Goal: Communication & Community: Answer question/provide support

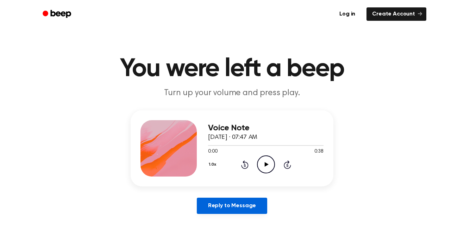
click at [213, 203] on link "Reply to Message" at bounding box center [232, 205] width 70 height 16
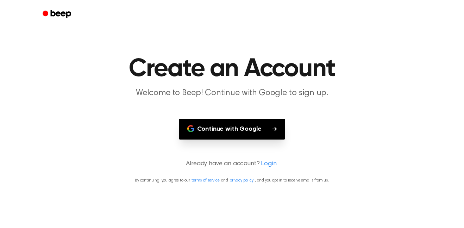
click at [55, 11] on icon "Beep" at bounding box center [58, 14] width 30 height 10
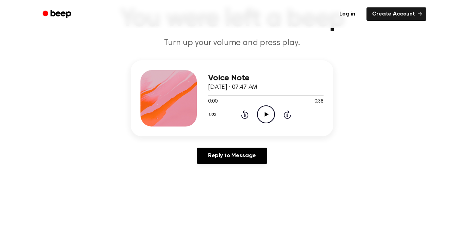
scroll to position [50, 0]
